Goal: Task Accomplishment & Management: Manage account settings

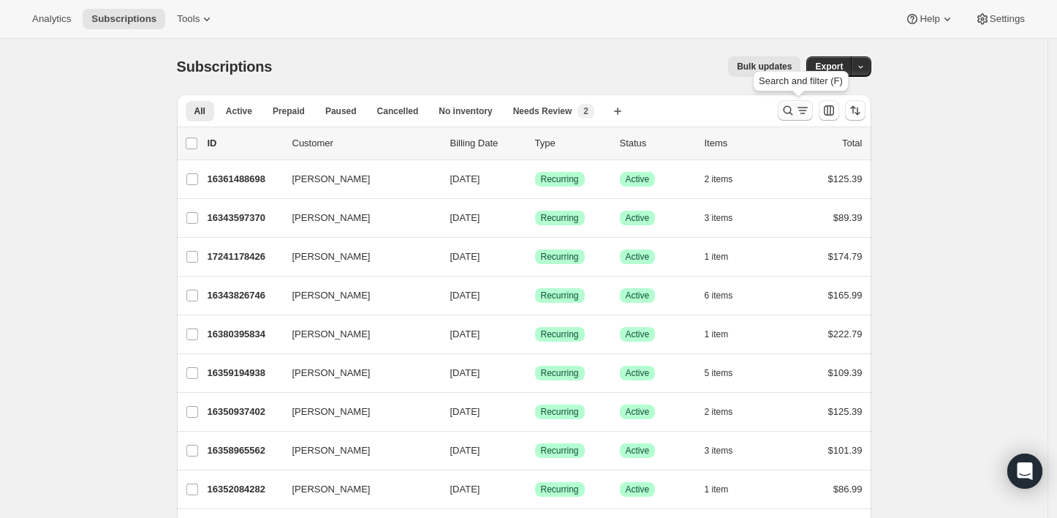
click at [792, 115] on icon "Search and filter results" at bounding box center [788, 110] width 15 height 15
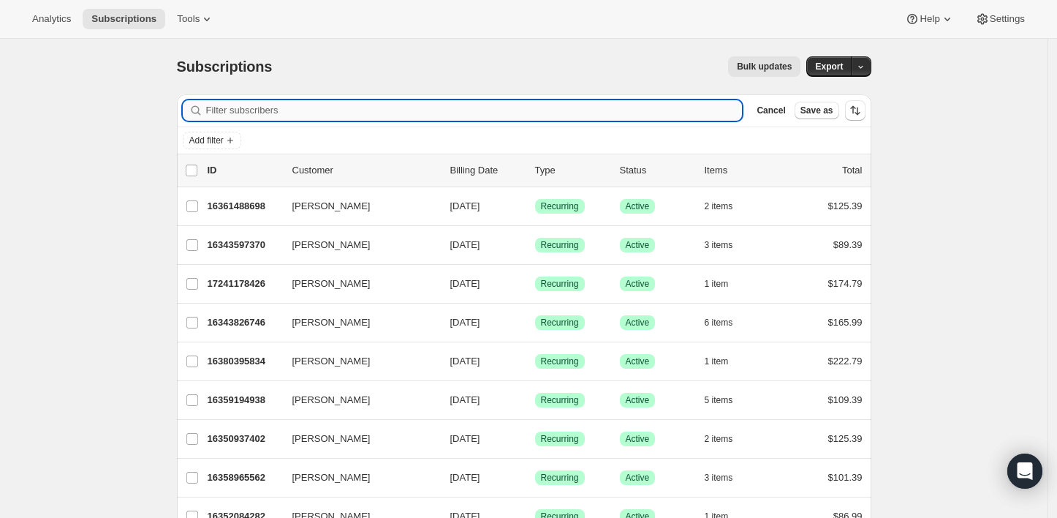
click at [718, 105] on input "Filter subscribers" at bounding box center [474, 110] width 537 height 20
type input "[PERSON_NAME][US_STATE]"
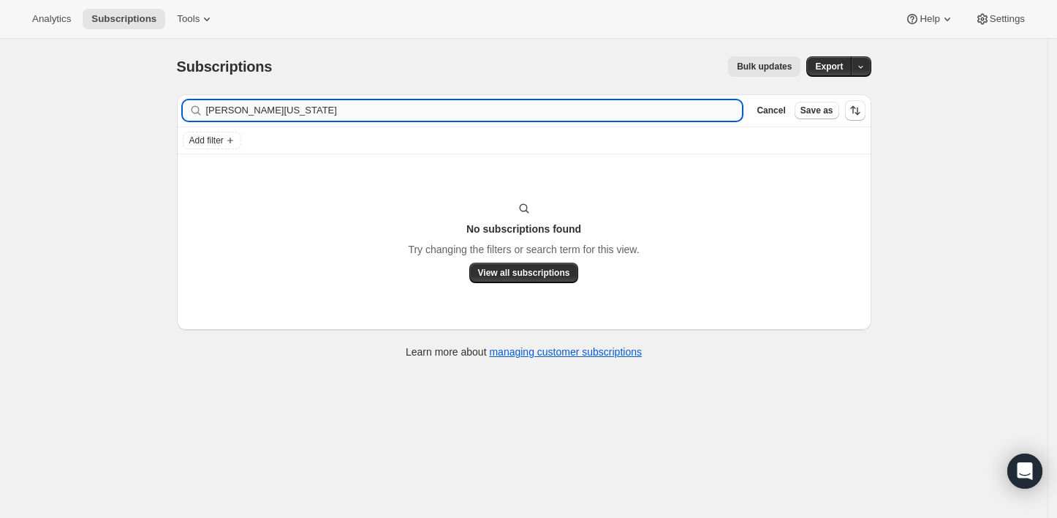
click at [695, 110] on input "[PERSON_NAME][US_STATE]" at bounding box center [474, 110] width 537 height 20
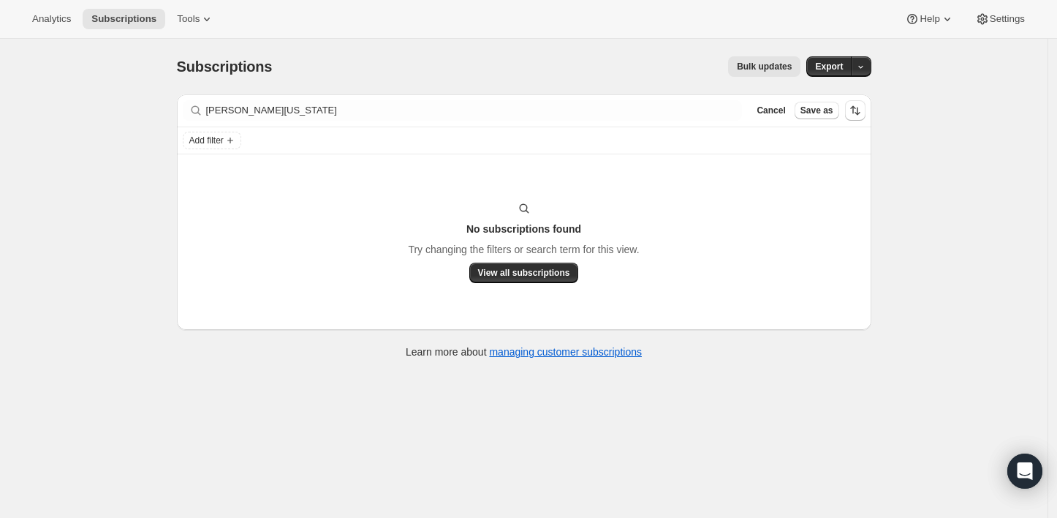
click at [76, 289] on div "Subscriptions. This page is ready Subscriptions Bulk updates More actions Bulk …" at bounding box center [524, 298] width 1048 height 518
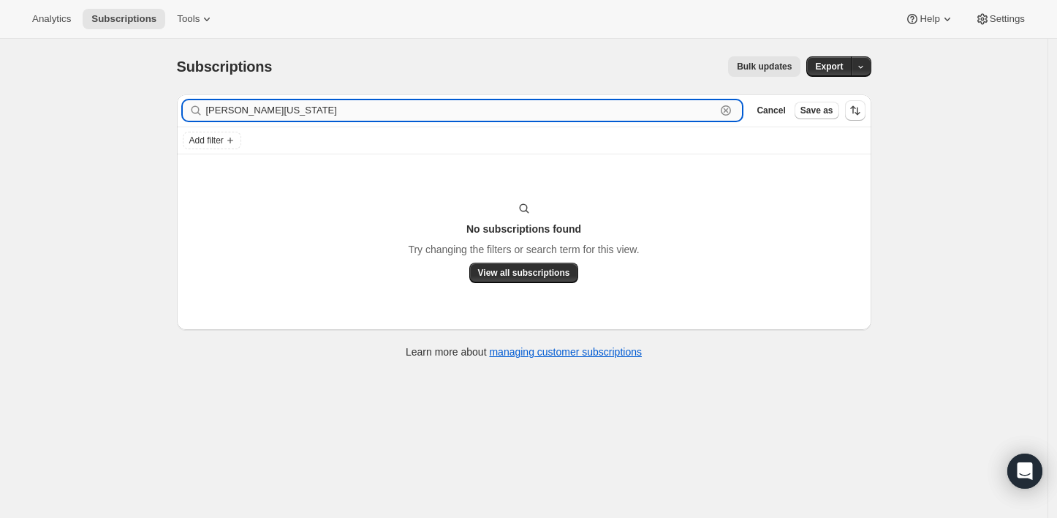
click at [437, 116] on input "[PERSON_NAME][US_STATE]" at bounding box center [461, 110] width 510 height 20
